Goal: Information Seeking & Learning: Learn about a topic

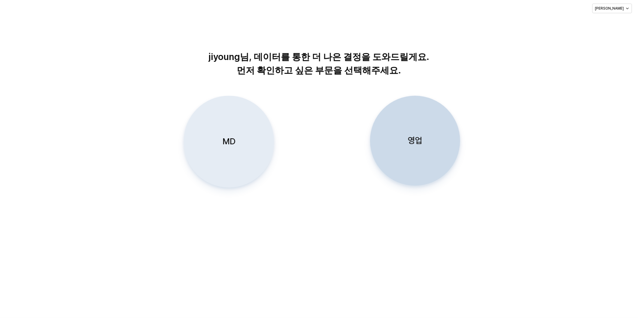
click at [218, 146] on div "MD" at bounding box center [228, 141] width 85 height 91
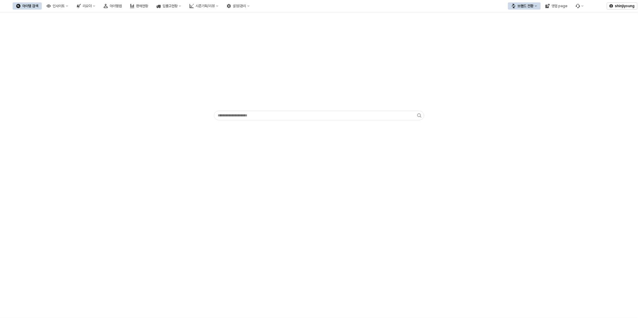
click at [113, 149] on div "App Frame" at bounding box center [319, 165] width 638 height 306
click at [122, 5] on div "아이템맵" at bounding box center [116, 6] width 12 height 4
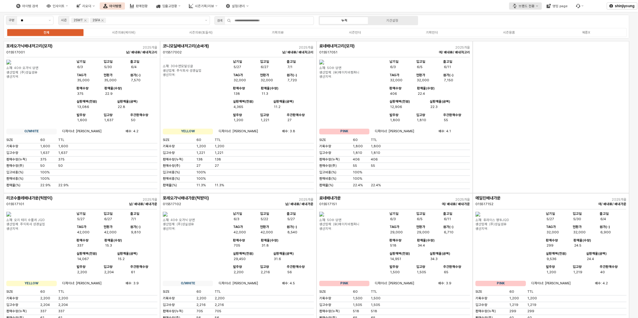
click at [534, 6] on div "브랜드 전환" at bounding box center [527, 6] width 16 height 4
click at [520, 37] on div "디즈니" at bounding box center [533, 36] width 37 height 5
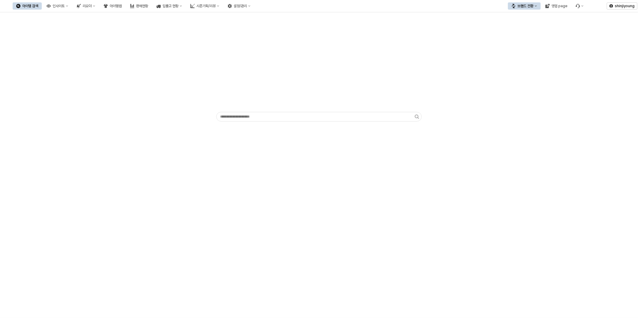
click at [256, 222] on div "App Frame" at bounding box center [319, 165] width 638 height 306
click at [122, 6] on div "아이템맵" at bounding box center [116, 6] width 12 height 4
click at [114, 85] on div "App Frame" at bounding box center [319, 68] width 630 height 106
click at [494, 210] on div "App Frame" at bounding box center [319, 165] width 638 height 306
click at [65, 6] on div "인사이트" at bounding box center [59, 6] width 12 height 4
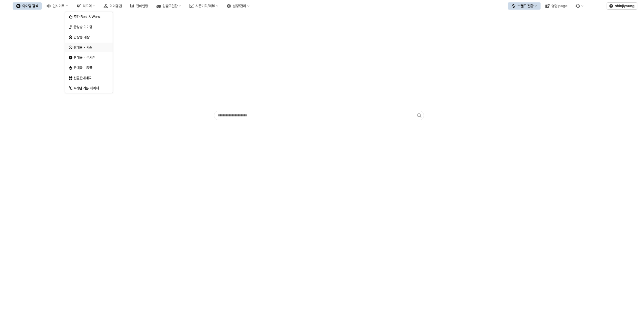
click at [92, 49] on div "판매율 - 시즌" at bounding box center [90, 47] width 32 height 5
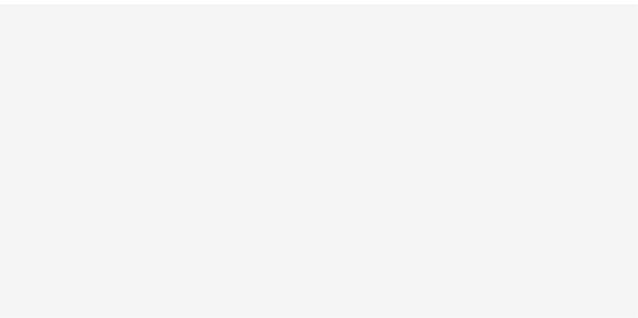
click at [306, 159] on div "App Frame" at bounding box center [319, 161] width 638 height 313
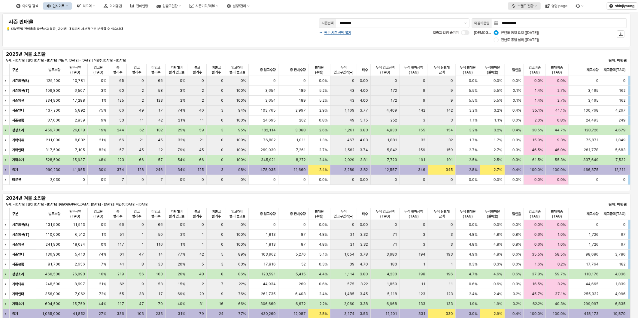
click at [536, 8] on button "브랜드 전환" at bounding box center [524, 5] width 33 height 7
click at [519, 36] on div "디즈니" at bounding box center [530, 37] width 37 height 5
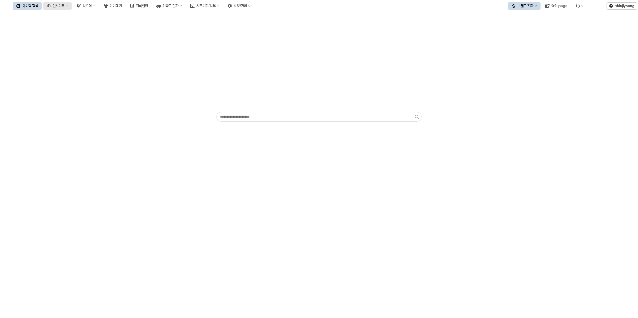
click at [65, 8] on div "인사이트" at bounding box center [59, 6] width 12 height 4
click at [80, 69] on div "판매율 - 시즌" at bounding box center [85, 67] width 32 height 5
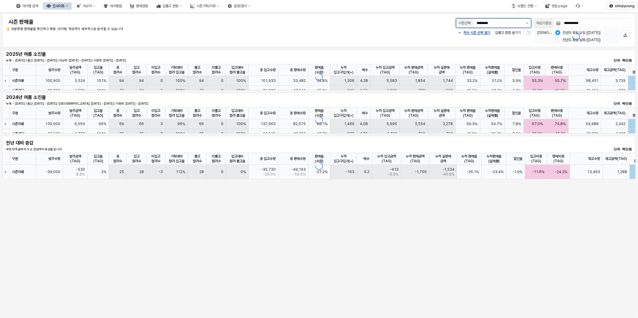
click at [529, 23] on div "**********" at bounding box center [449, 23] width 365 height 12
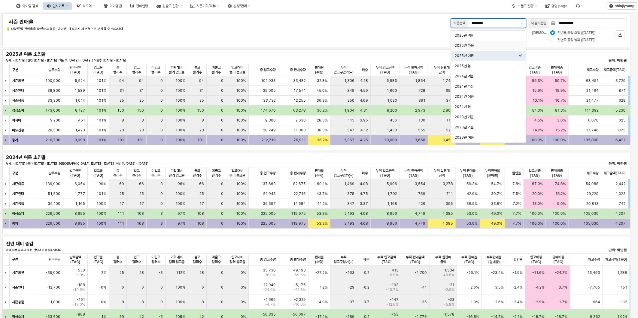
click at [476, 46] on div "2025년 가을" at bounding box center [487, 45] width 64 height 5
type input "********"
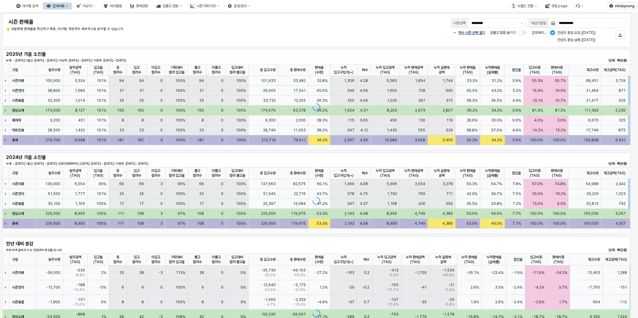
click at [454, 31] on div "짝수 시즌 선택 열기" at bounding box center [469, 32] width 32 height 5
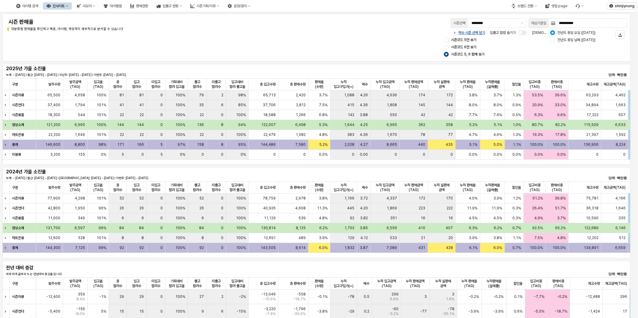
click at [445, 56] on div "App Frame" at bounding box center [446, 54] width 5 height 5
click at [338, 42] on div "짝수 시즌 선택 닫기 시즌코드 5만 보기 시즌코드 6만 보기 시즌코드 5, 6 함께 보기 입출고 컬럼 숨기기 비교 기준: 전년도 동일 요일 (…" at bounding box center [446, 43] width 362 height 29
click at [312, 165] on div "2025년 가을 소진율 누계: ~ 2025-08-18 | 월간: 2025-08-01 ~ 2025-08-18 | 지난주: 2025-08-05 ~…" at bounding box center [316, 114] width 633 height 103
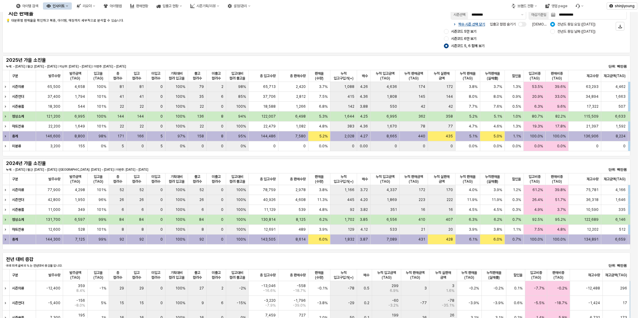
scroll to position [33, 0]
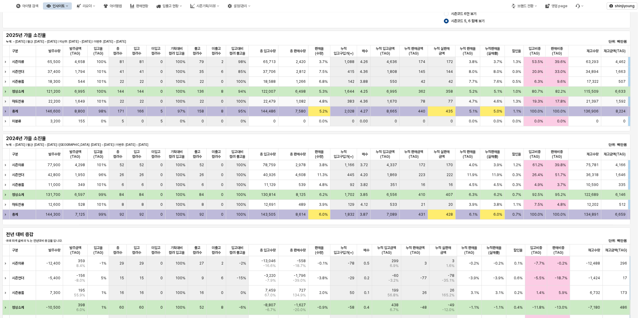
click at [4, 103] on div "Expand row" at bounding box center [6, 102] width 8 height 10
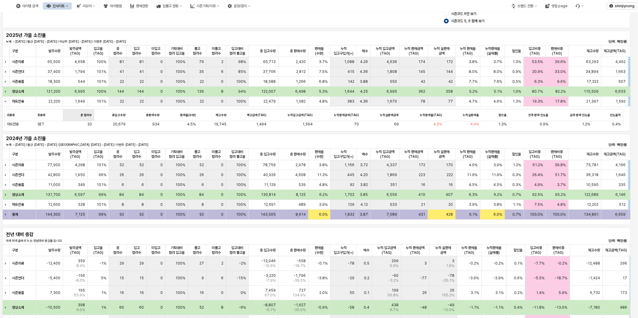
scroll to position [31, 0]
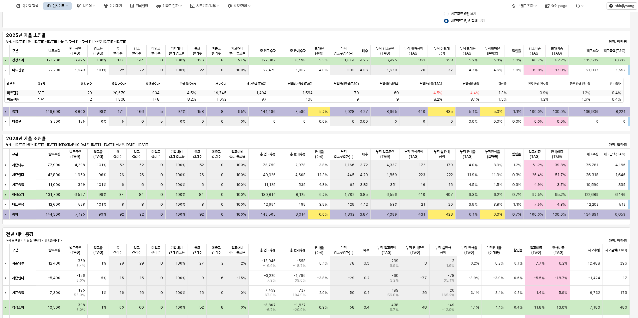
click at [41, 92] on span "SET" at bounding box center [41, 93] width 7 height 5
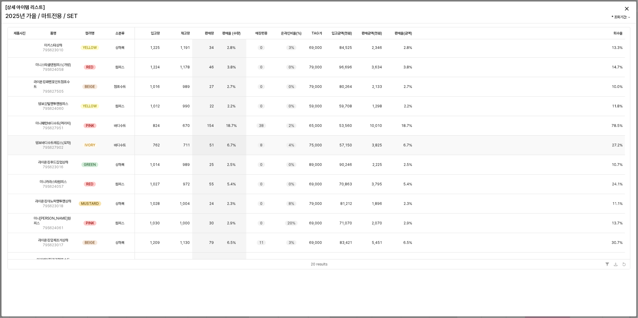
scroll to position [4, 0]
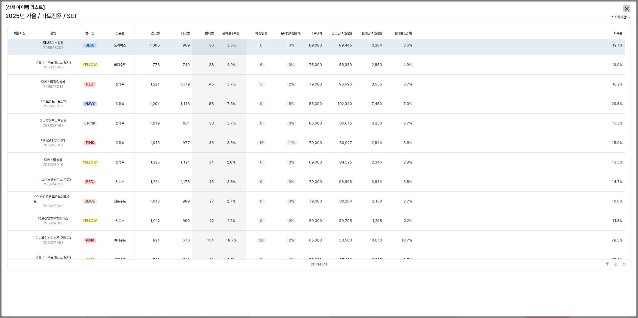
click at [624, 6] on div "Close" at bounding box center [626, 8] width 7 height 7
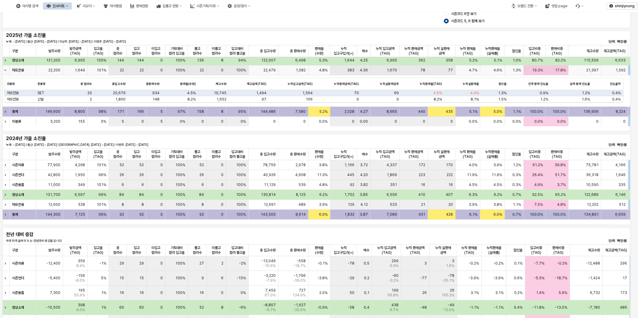
click at [4, 71] on icon "Collapse row" at bounding box center [5, 70] width 2 height 2
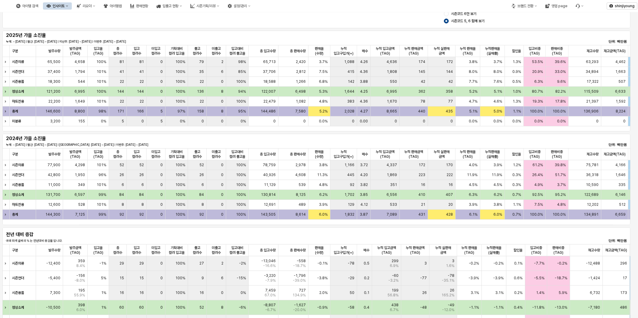
scroll to position [0, 0]
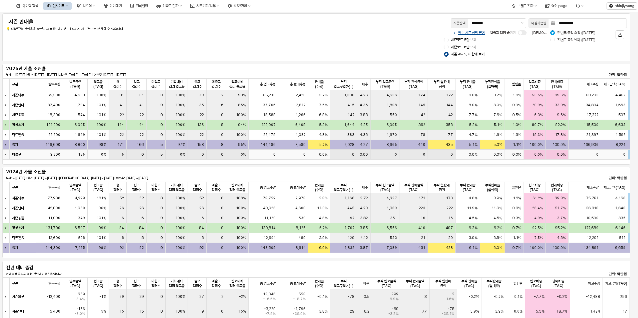
click at [5, 155] on icon "Expand row" at bounding box center [5, 154] width 2 height 2
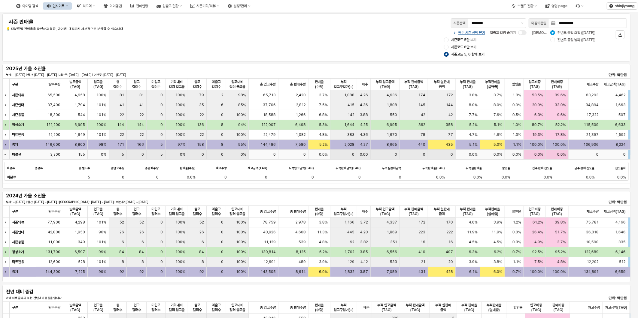
click at [5, 156] on div "Collapse row" at bounding box center [6, 155] width 8 height 10
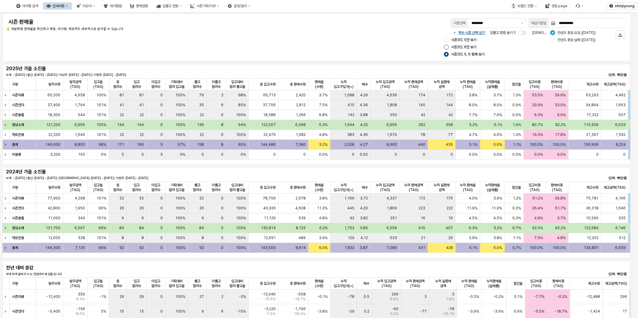
click at [446, 46] on div "App Frame" at bounding box center [446, 47] width 5 height 5
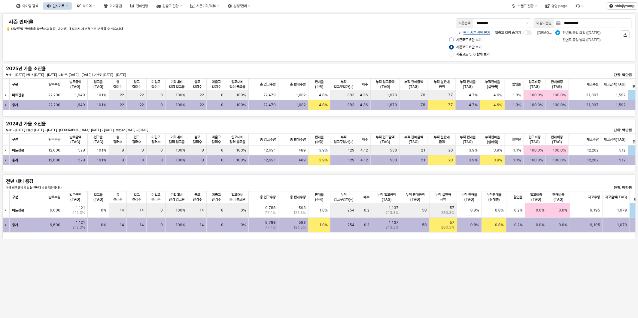
click at [451, 40] on div "App Frame" at bounding box center [451, 40] width 5 height 5
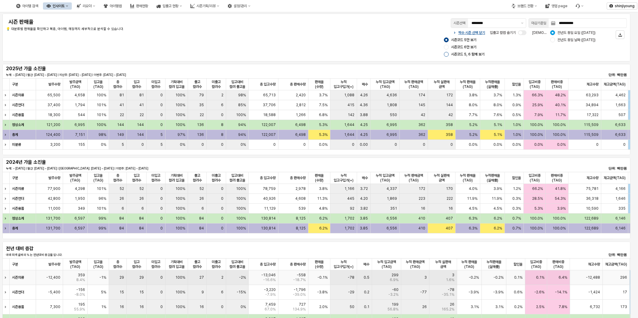
click at [444, 54] on div "App Frame" at bounding box center [446, 54] width 5 height 5
